Goal: Information Seeking & Learning: Understand process/instructions

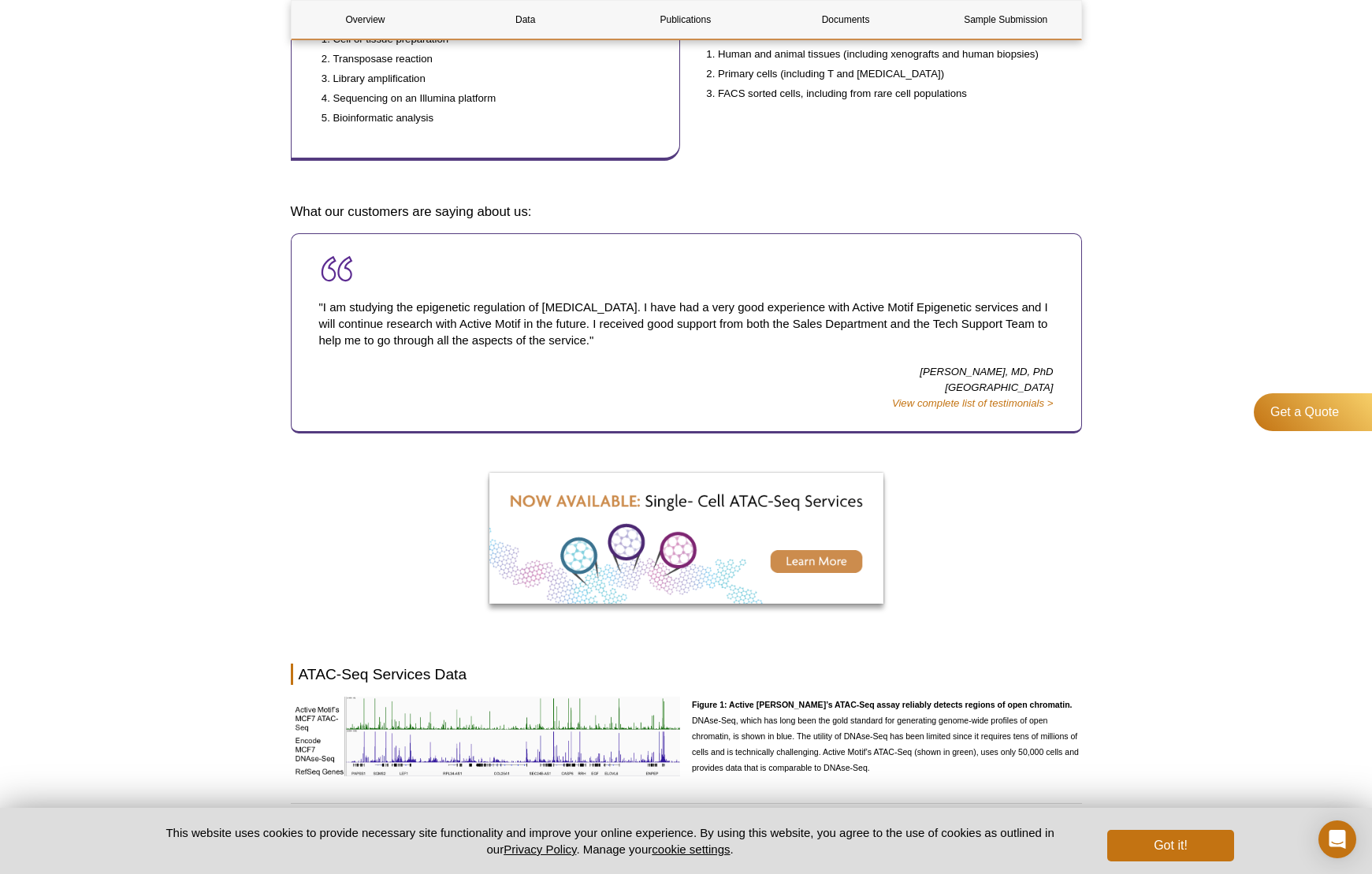
scroll to position [733, 0]
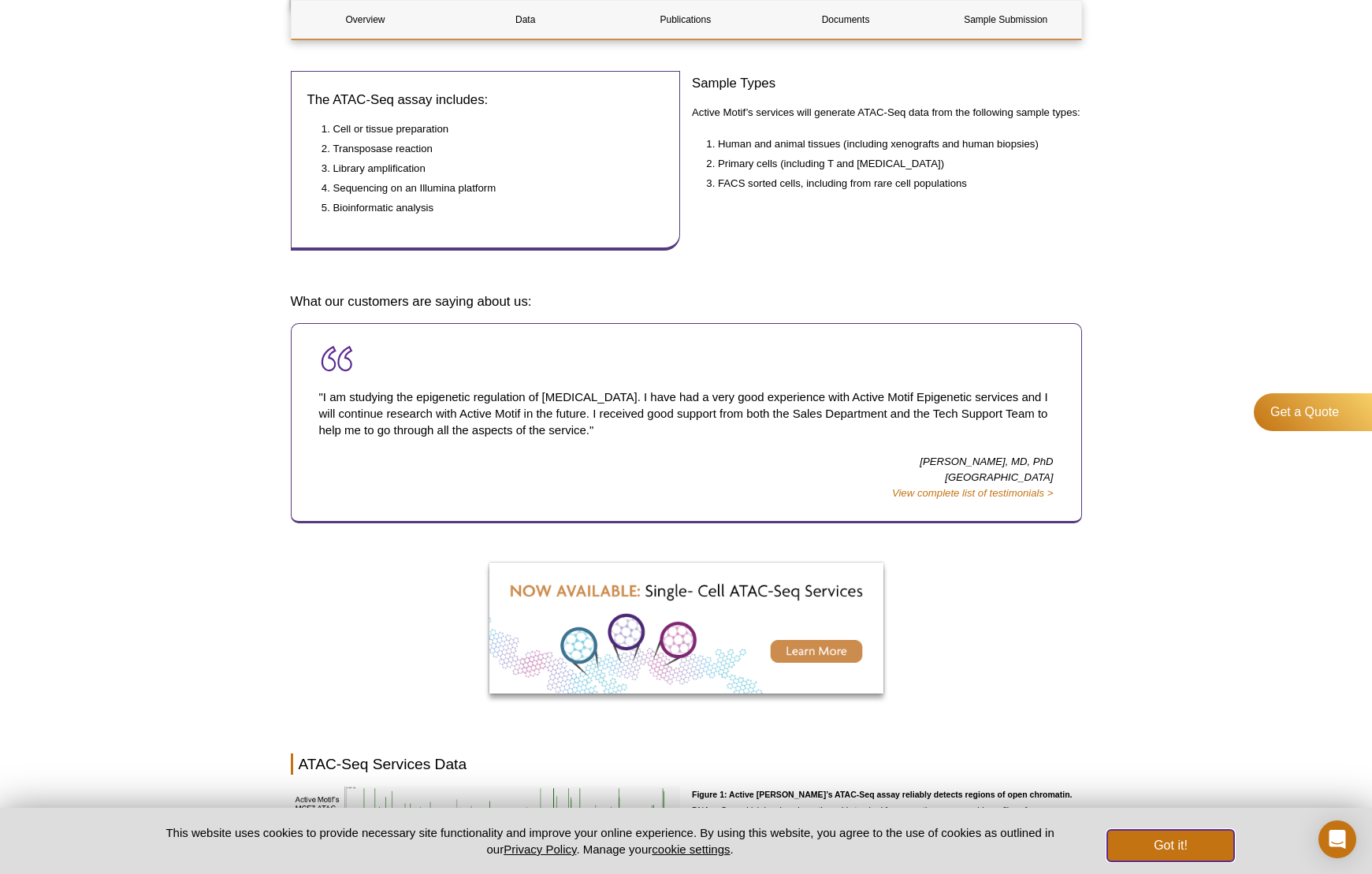
click at [1183, 844] on button "Got it!" at bounding box center [1170, 845] width 126 height 31
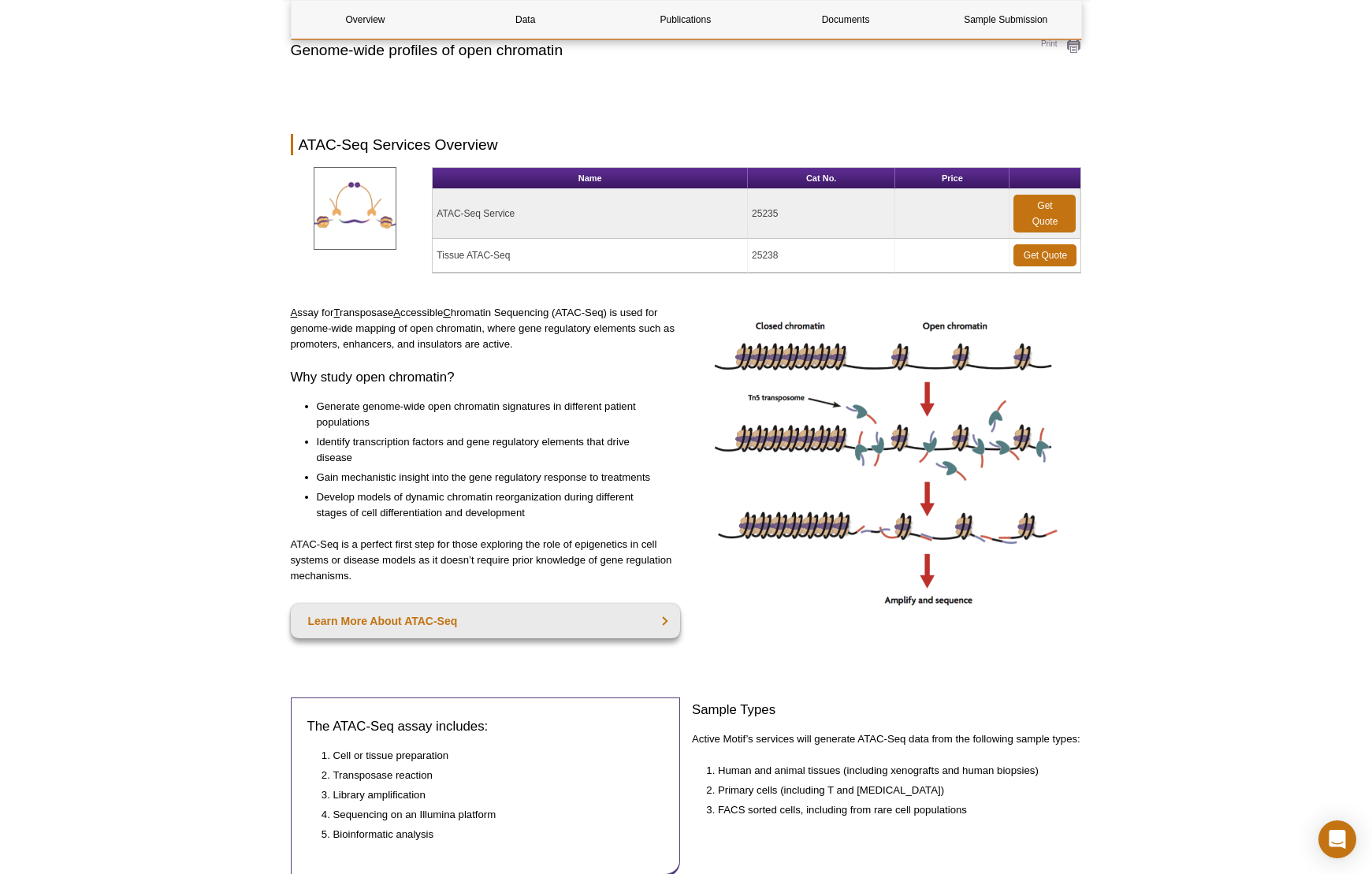
scroll to position [0, 0]
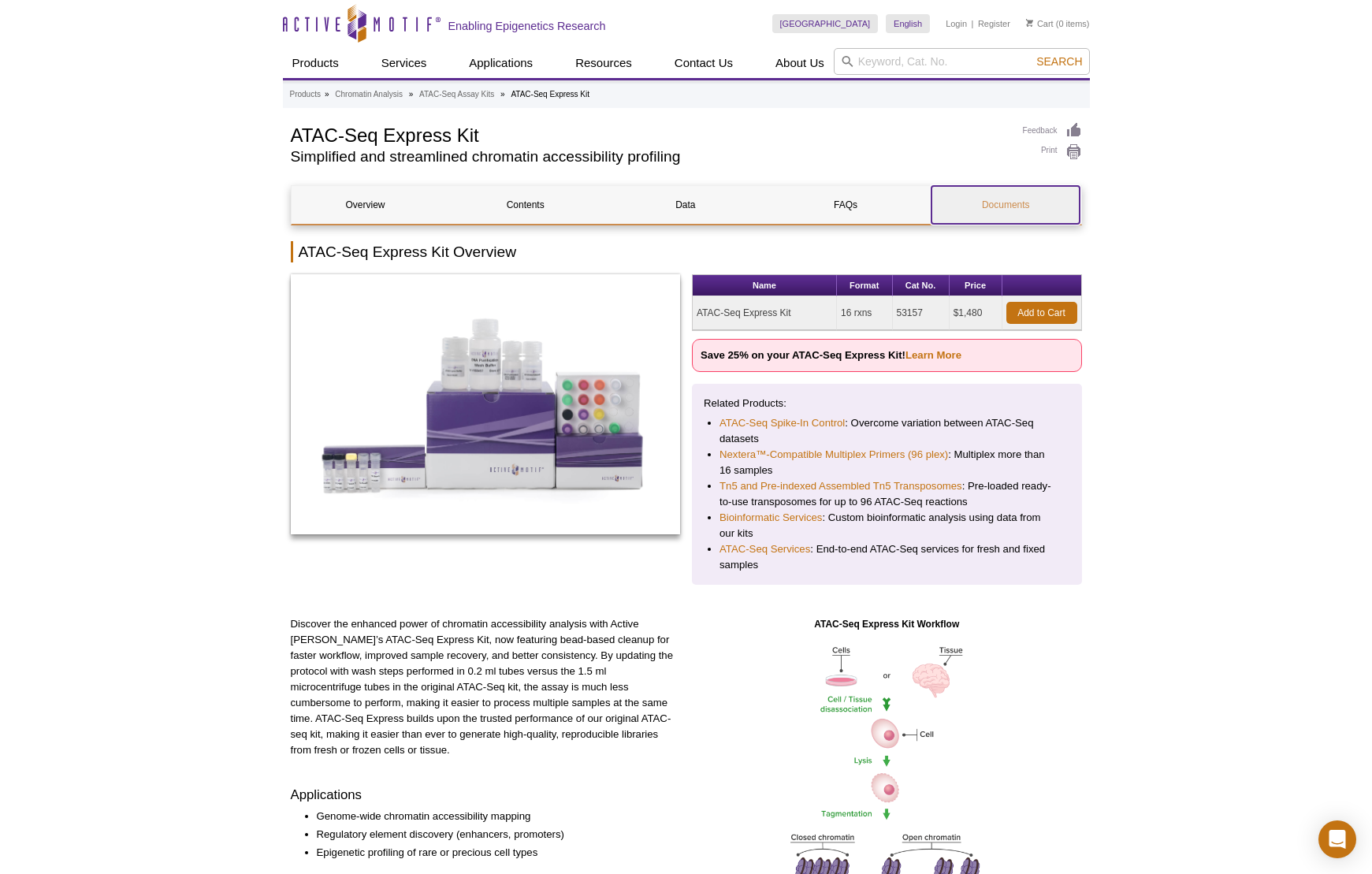
click at [996, 209] on link "Documents" at bounding box center [1006, 205] width 149 height 37
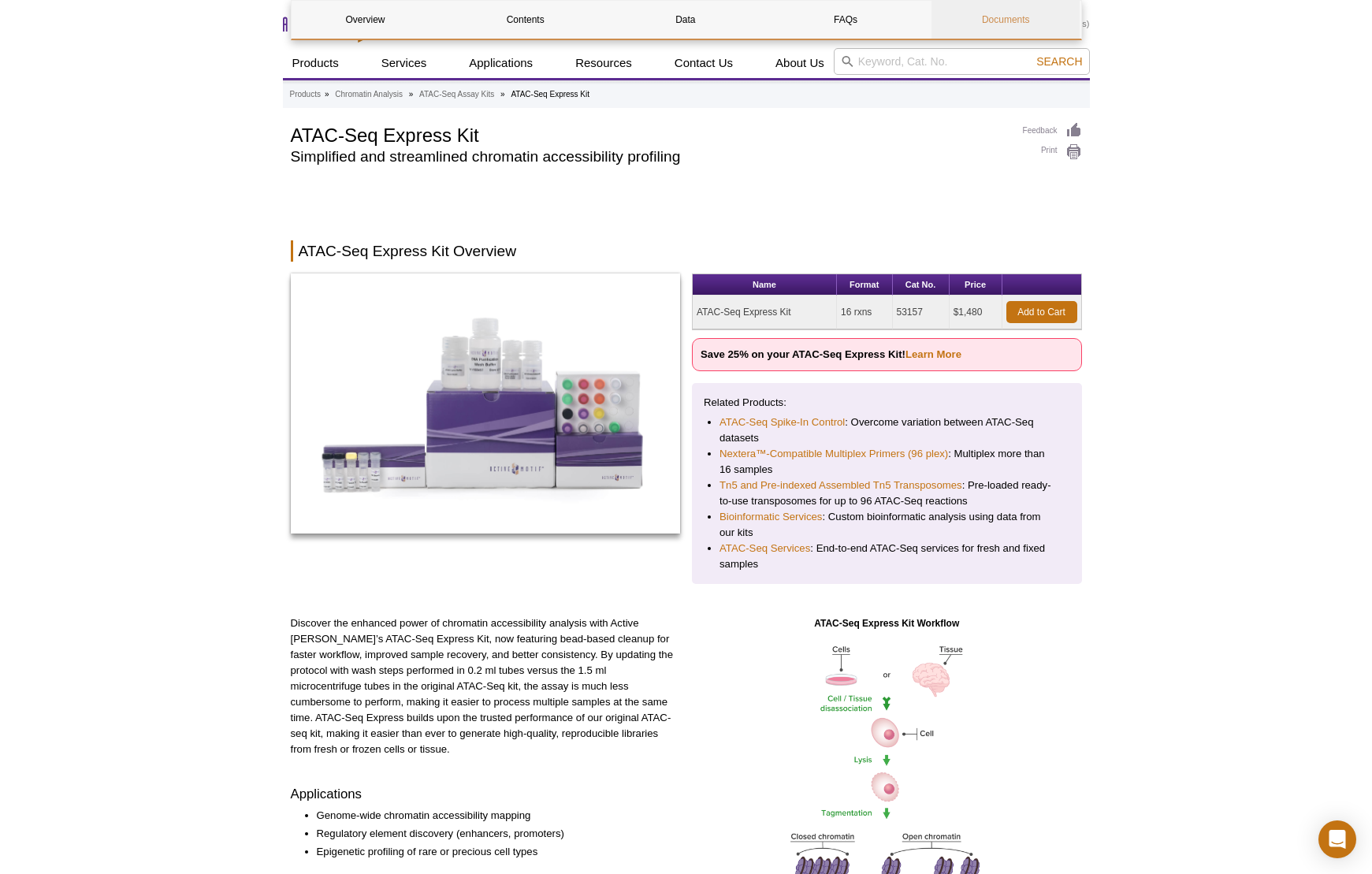
scroll to position [3572, 0]
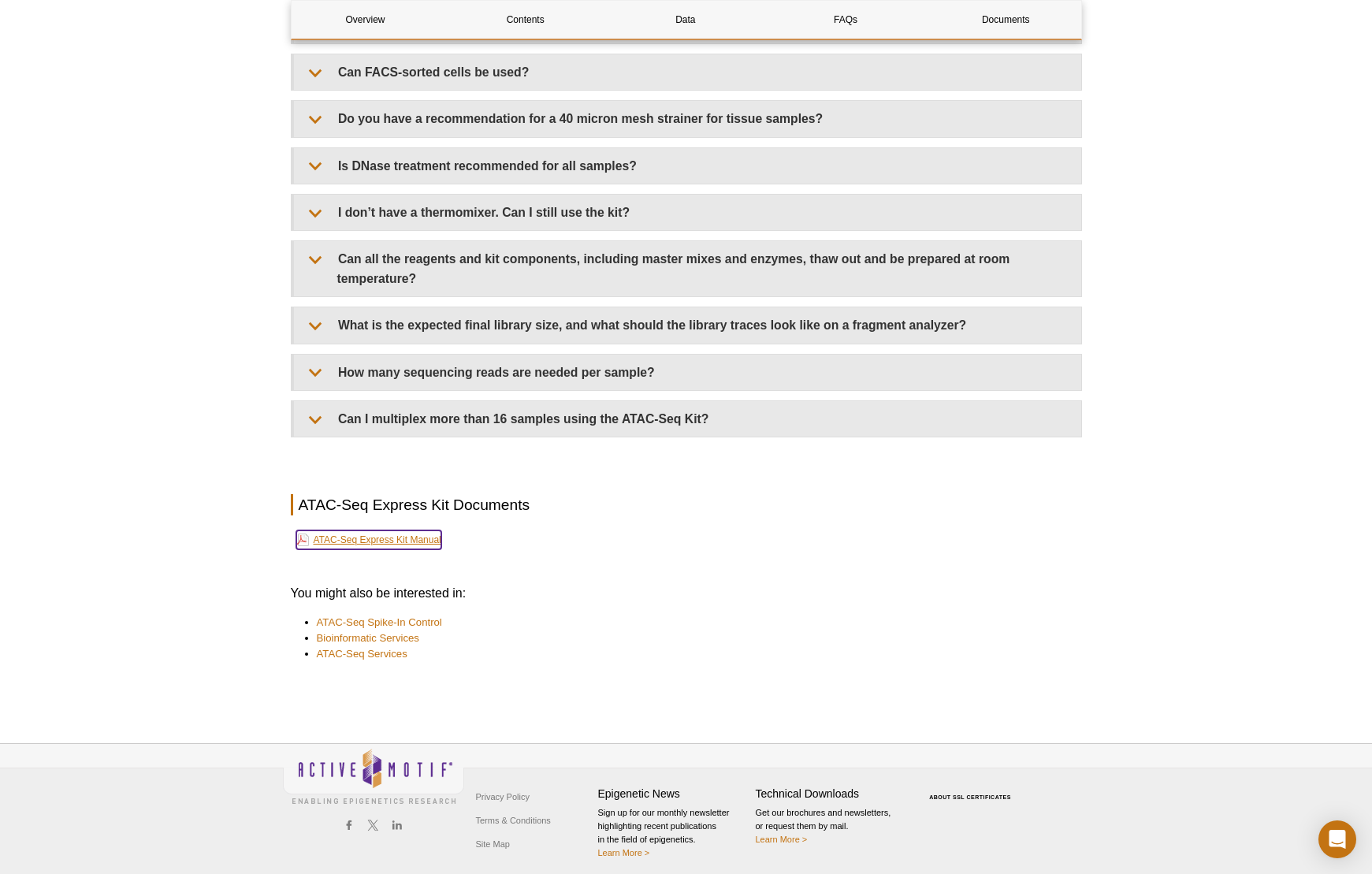
click at [394, 531] on link "ATAC-Seq Express Kit Manual" at bounding box center [368, 539] width 145 height 19
